Goal: Find specific page/section: Find specific page/section

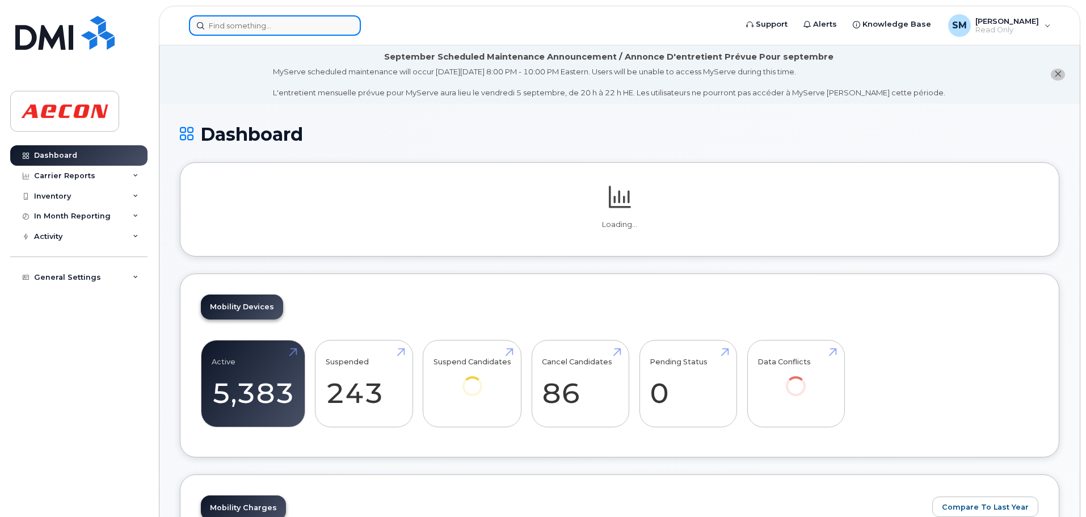
click at [257, 26] on input at bounding box center [275, 25] width 172 height 20
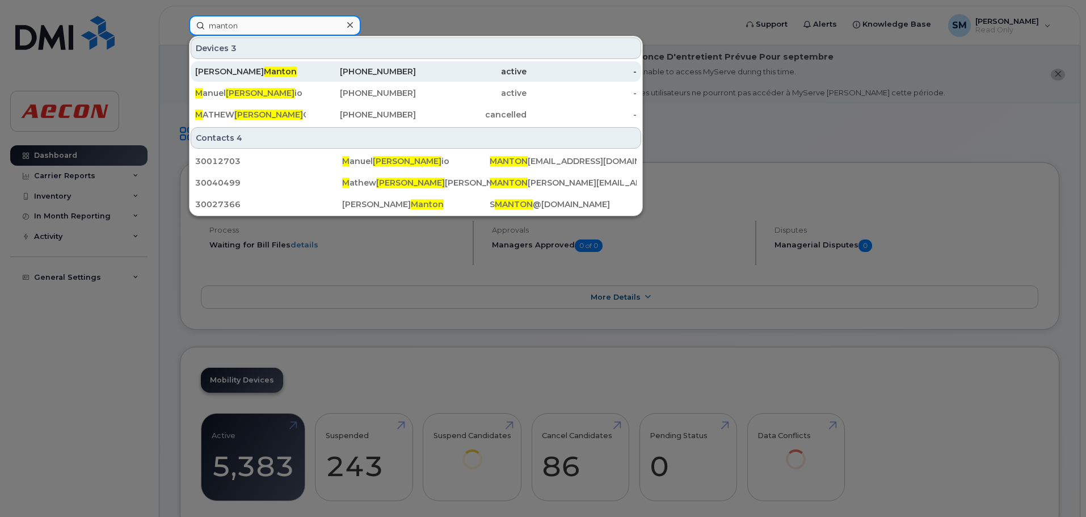
type input "manton"
click at [312, 75] on div "647-521-9467" at bounding box center [361, 71] width 111 height 11
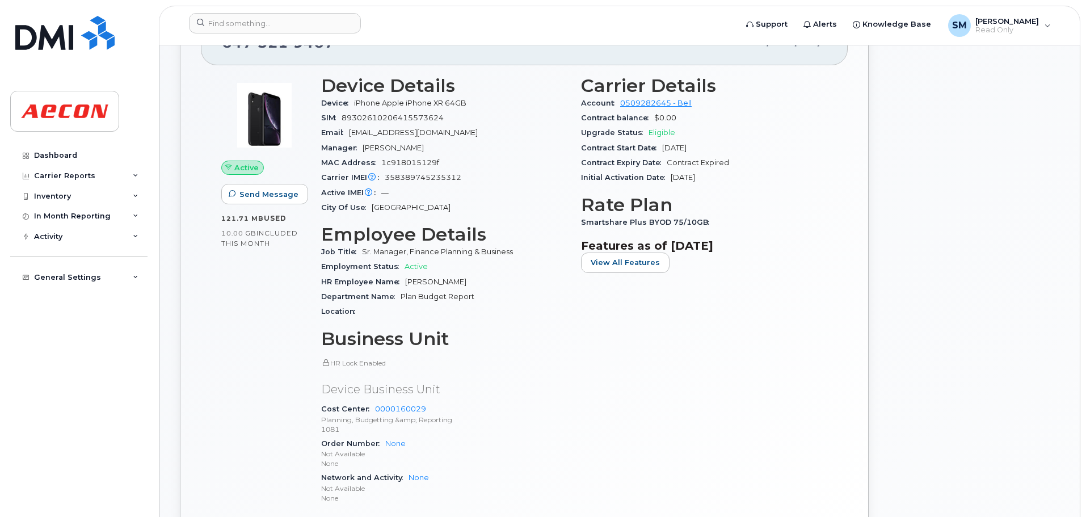
scroll to position [284, 0]
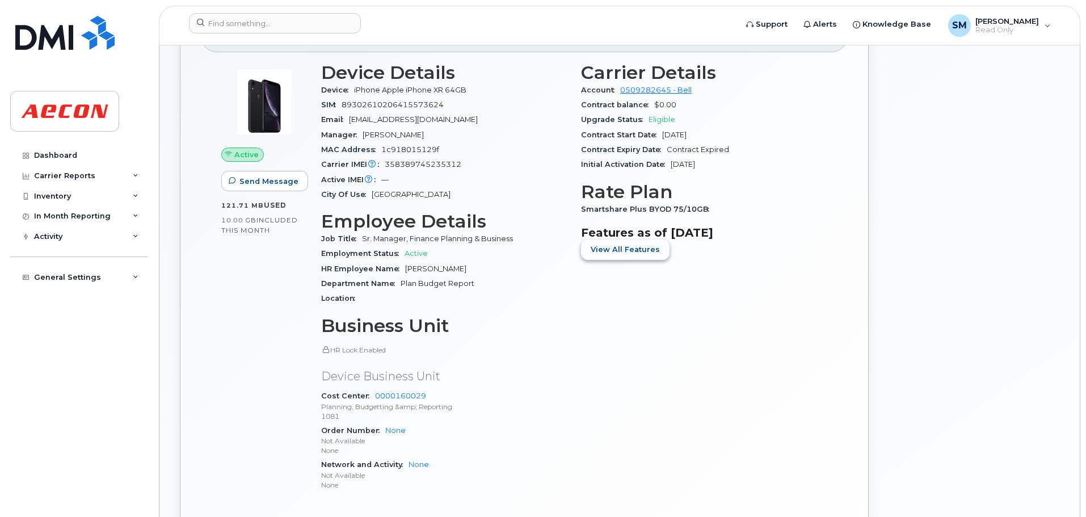
click at [639, 248] on span "View All Features" at bounding box center [624, 249] width 69 height 11
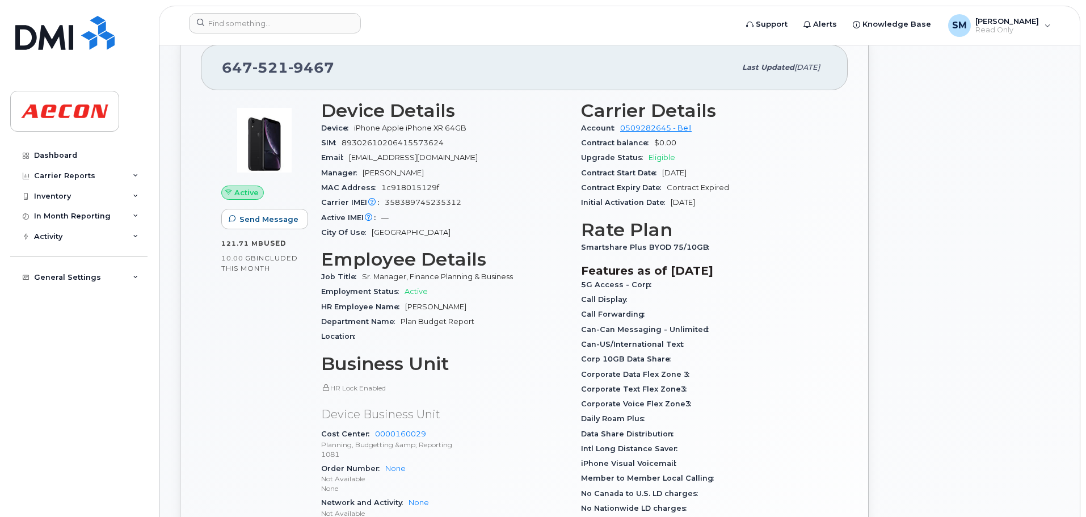
scroll to position [0, 0]
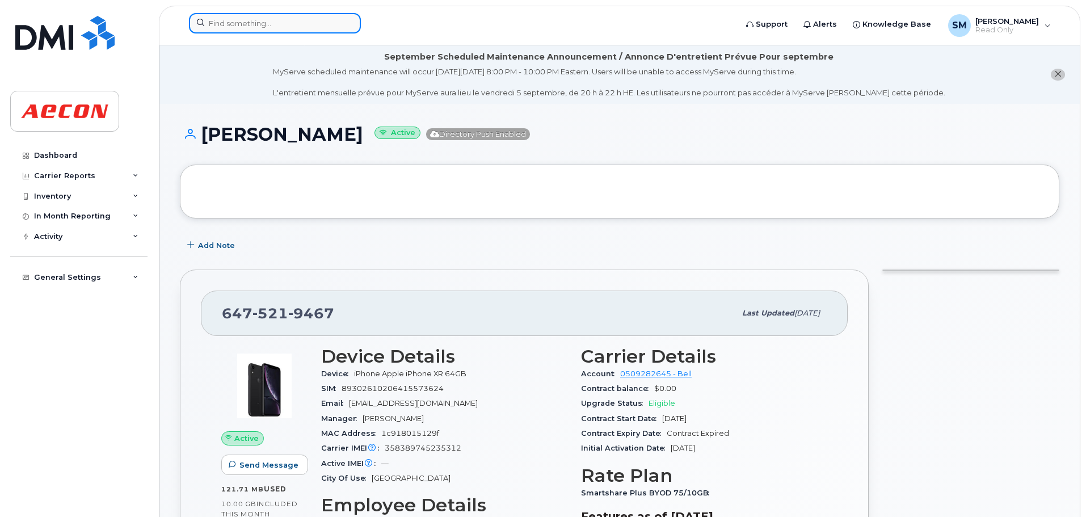
click at [265, 28] on input at bounding box center [275, 23] width 172 height 20
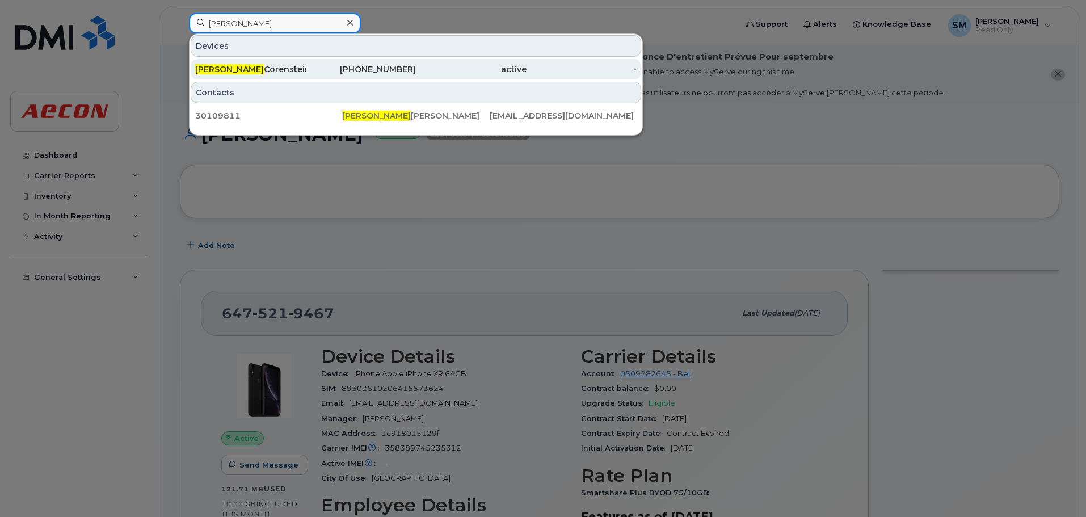
type input "lucila"
click at [354, 71] on div "236-982-6627" at bounding box center [361, 69] width 111 height 11
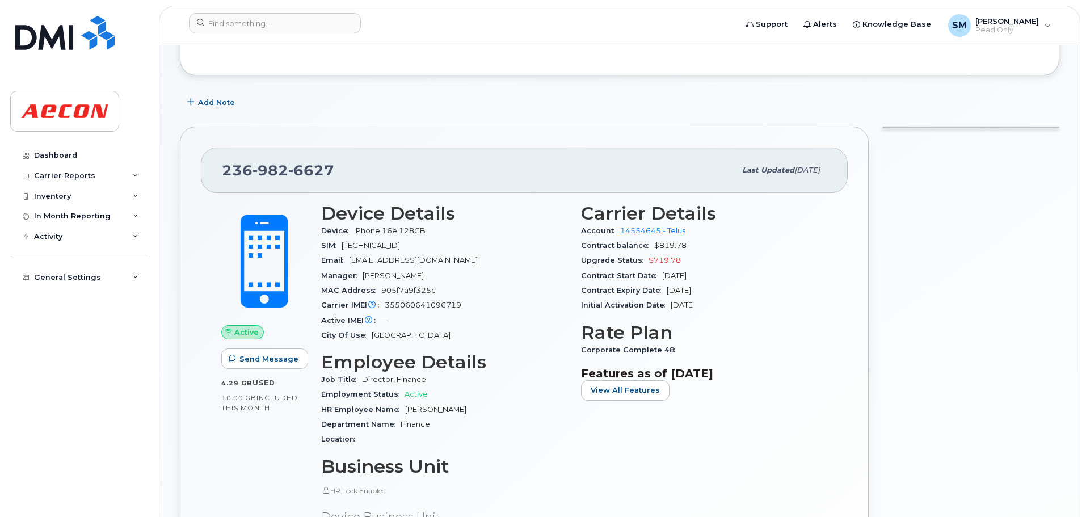
scroll to position [130, 0]
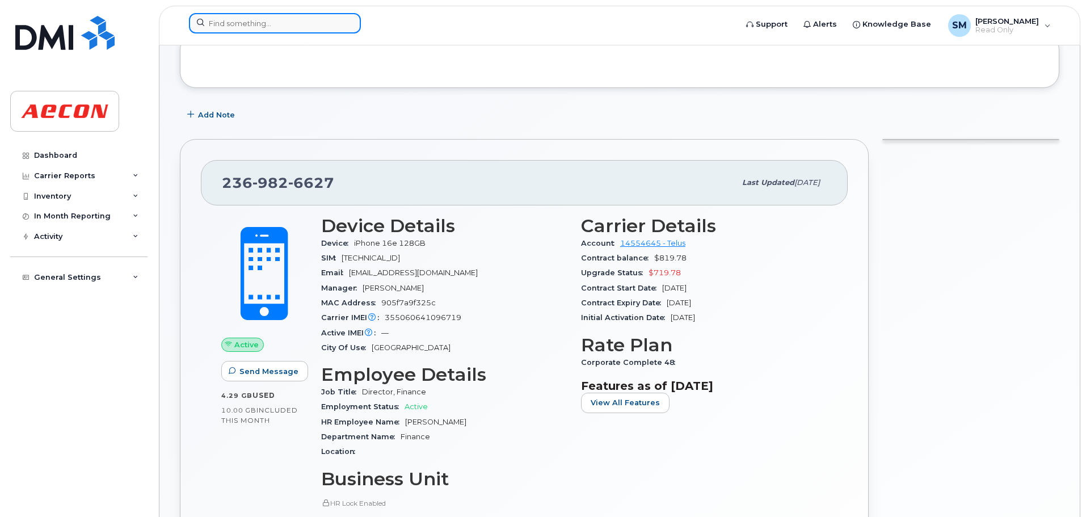
click at [276, 30] on input at bounding box center [275, 23] width 172 height 20
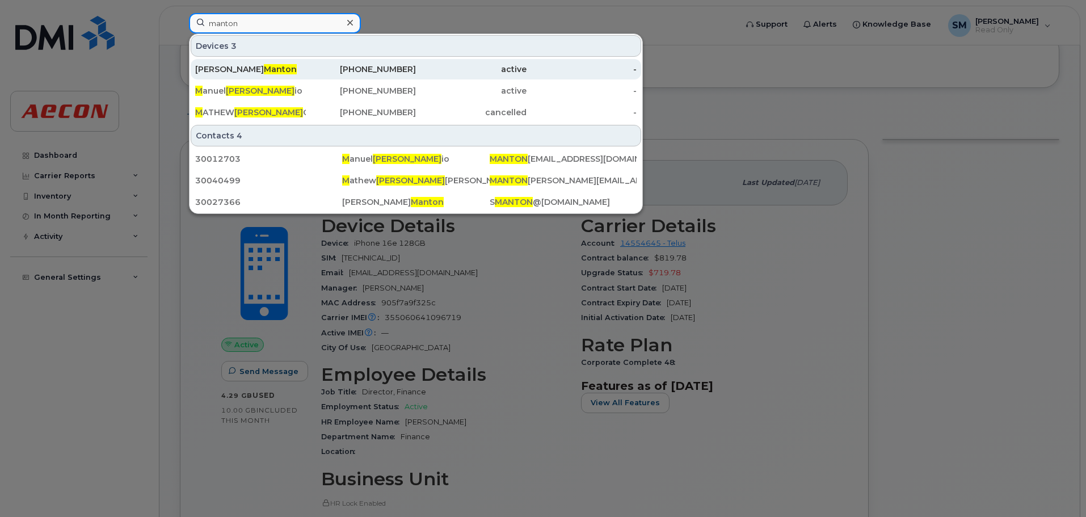
type input "manton"
click at [285, 70] on div "Stephen Manton" at bounding box center [250, 69] width 111 height 11
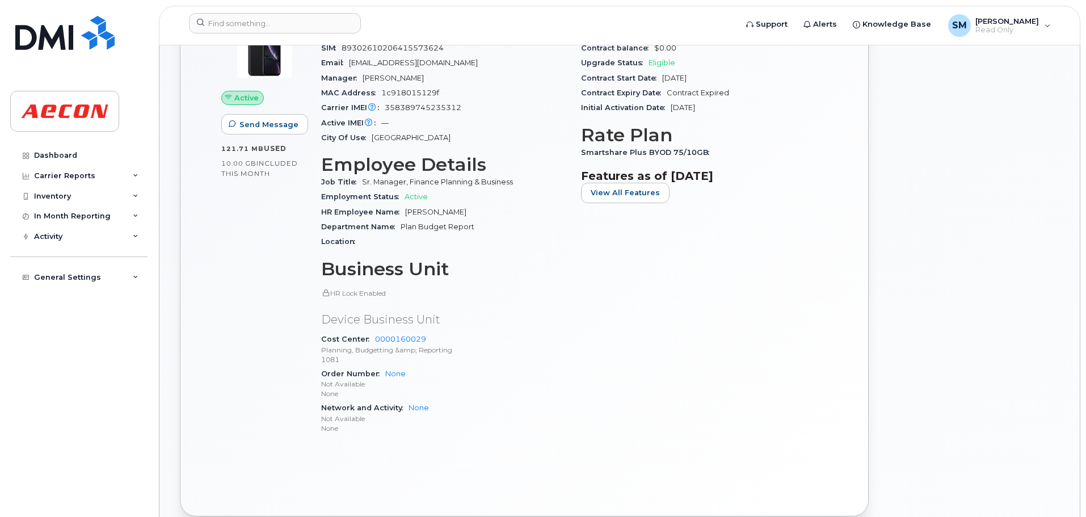
scroll to position [113, 0]
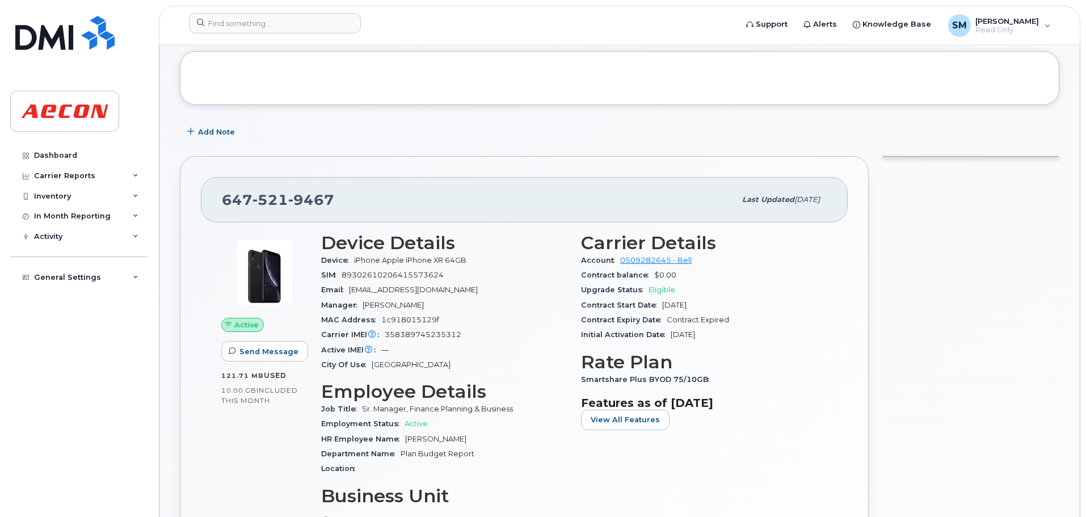
click at [657, 288] on span "Eligible" at bounding box center [661, 289] width 27 height 9
click at [1042, 26] on div "SM [PERSON_NAME] Read Only" at bounding box center [999, 25] width 119 height 23
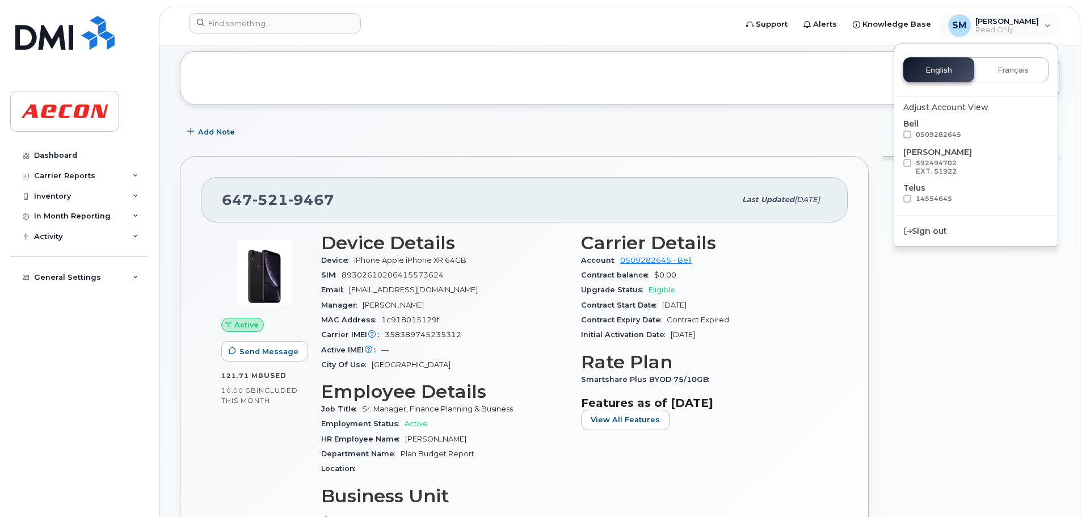
click at [741, 132] on div "Add Note" at bounding box center [619, 132] width 879 height 20
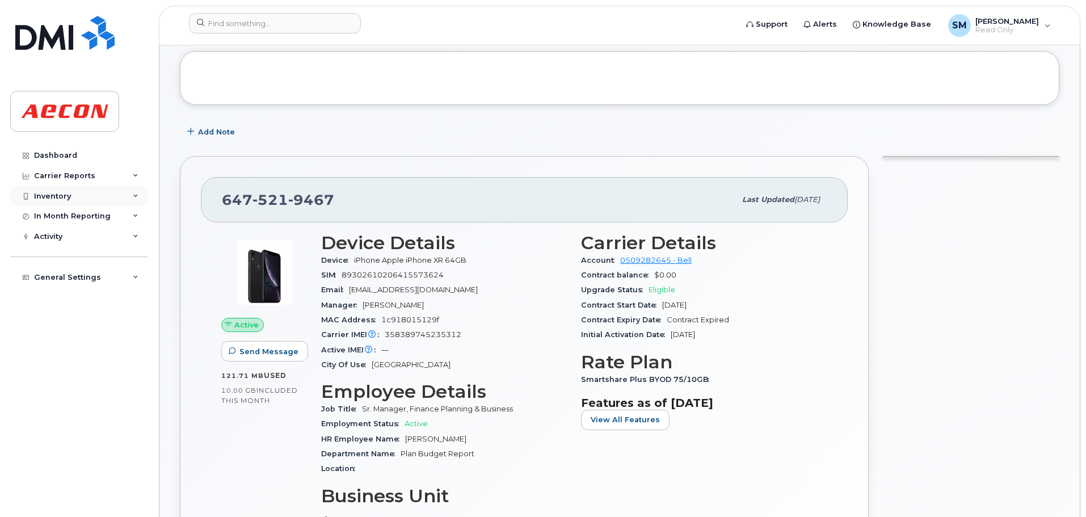
click at [137, 199] on icon at bounding box center [136, 196] width 6 height 6
click at [99, 215] on div "Mobility Devices" at bounding box center [71, 217] width 64 height 10
